Goal: Communication & Community: Answer question/provide support

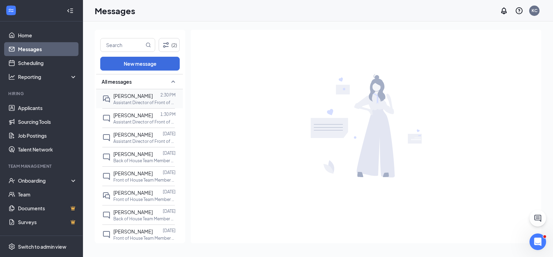
click at [137, 102] on p "Assistant Director of Front of House at [GEOGRAPHIC_DATA]" at bounding box center [144, 103] width 62 height 6
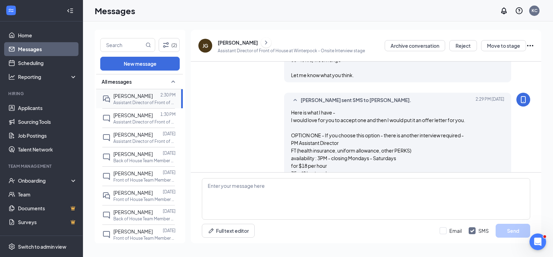
scroll to position [634, 0]
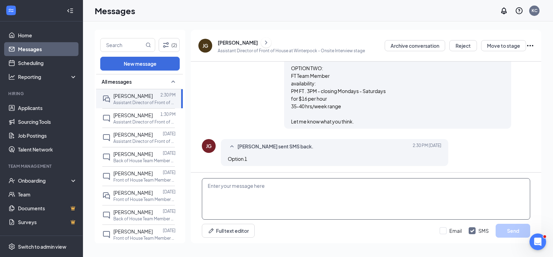
click at [231, 187] on textarea at bounding box center [366, 198] width 328 height 41
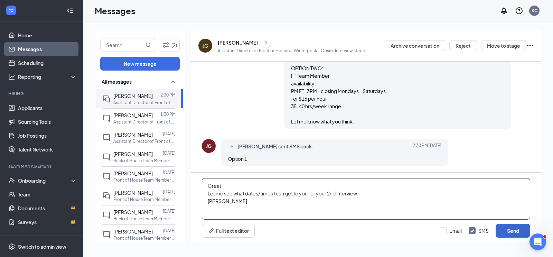
type textarea "Great Let me see what dates/times I can get to you for your 2nd interview. [PER…"
click at [504, 229] on button "Send" at bounding box center [513, 231] width 35 height 14
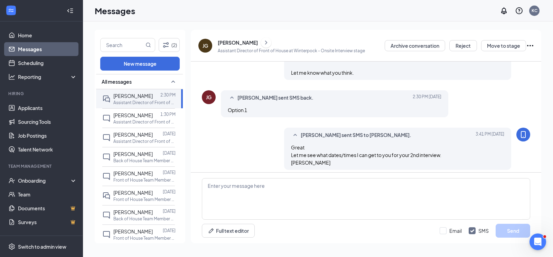
scroll to position [687, 0]
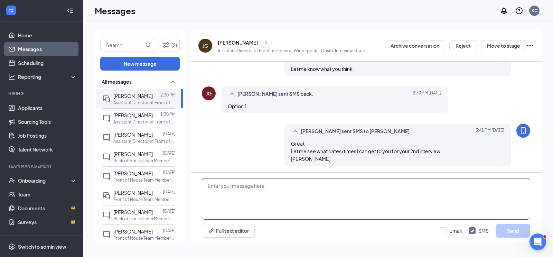
click at [227, 194] on textarea at bounding box center [366, 198] width 328 height 41
click at [272, 188] on textarea "What does tomorrow at 4PM?" at bounding box center [366, 198] width 328 height 41
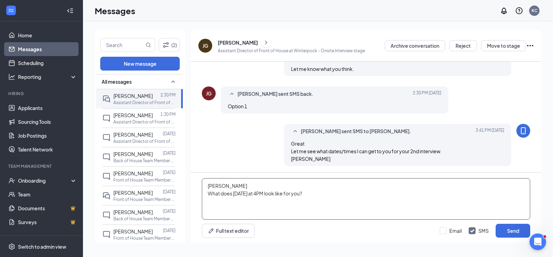
click at [347, 194] on textarea "James What does tomorrow at 4PM look like for you?" at bounding box center [366, 198] width 328 height 41
type textarea "[PERSON_NAME] What does [DATE] at 4PM look like for you? [PERSON_NAME]"
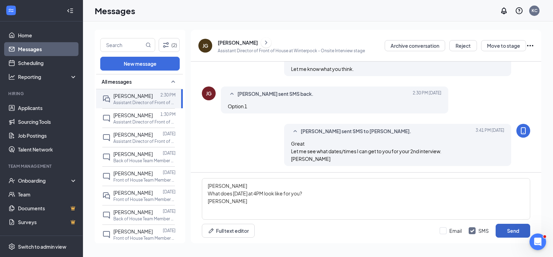
click at [520, 232] on button "Send" at bounding box center [513, 231] width 35 height 14
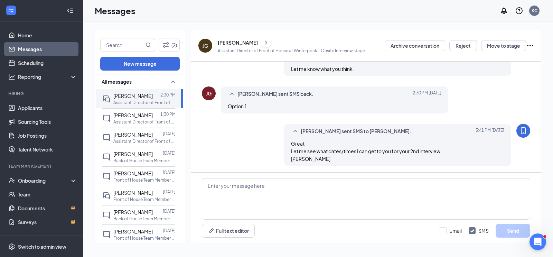
scroll to position [739, 0]
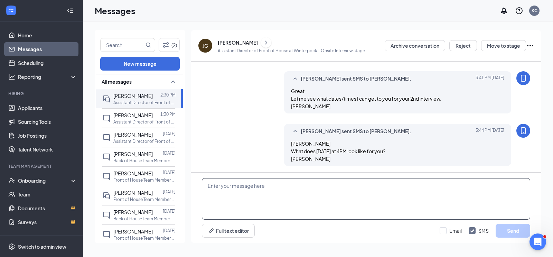
click at [241, 187] on textarea at bounding box center [366, 198] width 328 height 41
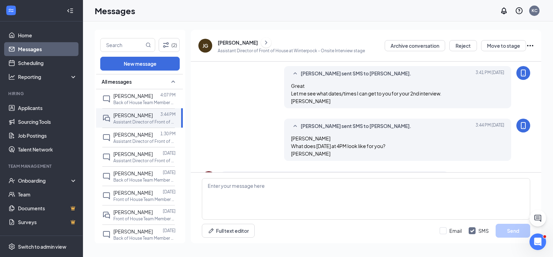
scroll to position [604, 0]
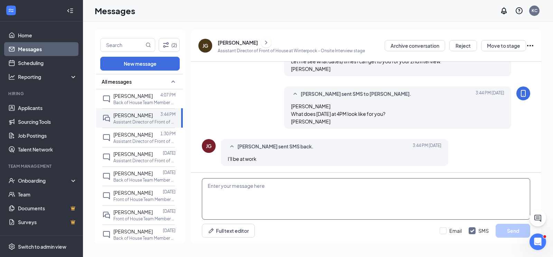
click at [248, 191] on textarea at bounding box center [366, 198] width 328 height 41
type textarea "B"
type textarea "O"
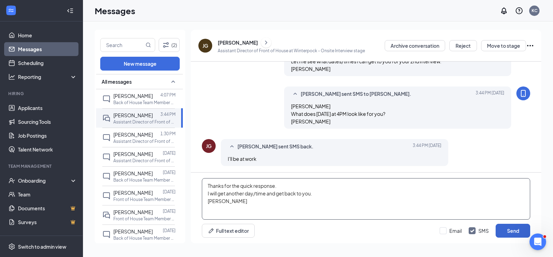
type textarea "Thanks for the quick response. I will get another day/time and get back to you.…"
click at [516, 235] on button "Send" at bounding box center [513, 231] width 35 height 14
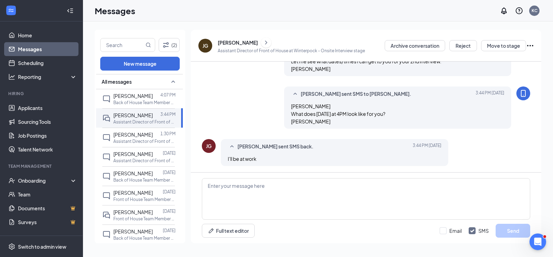
scroll to position [656, 0]
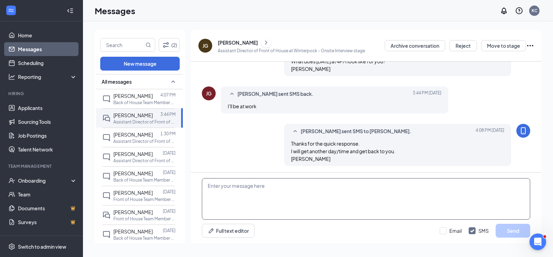
click at [233, 205] on textarea at bounding box center [366, 198] width 328 height 41
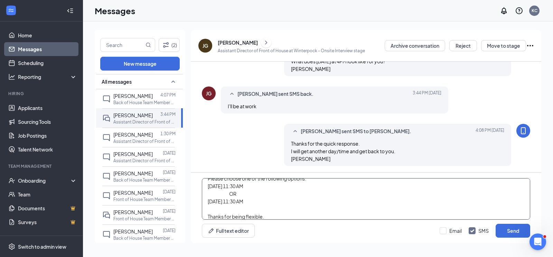
click at [240, 202] on textarea "Please choose one of the following options: [DATE] 11:30 AM OR [DATE] 11:30 AM …" at bounding box center [366, 198] width 328 height 41
click at [319, 187] on textarea "Please choose one of the following options: [DATE] 11:30 AM OR [DATE] 11:30 AM …" at bounding box center [366, 198] width 328 height 41
click at [207, 187] on textarea "Please choose one of the following options: [DATE] 11:30 AM OR [DATE] 11:30 AM …" at bounding box center [366, 198] width 328 height 41
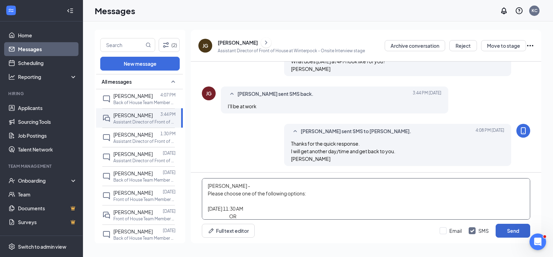
type textarea "[PERSON_NAME] - Please choose one of the following options: [DATE] 11:30 AM OR …"
click at [505, 230] on button "Send" at bounding box center [513, 231] width 35 height 14
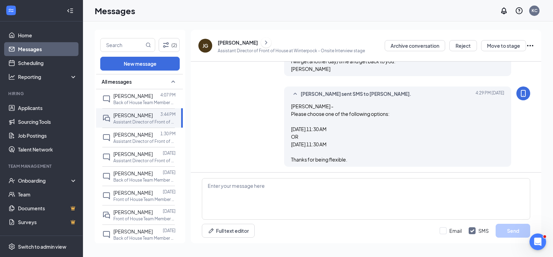
scroll to position [747, 0]
